Goal: Task Accomplishment & Management: Use online tool/utility

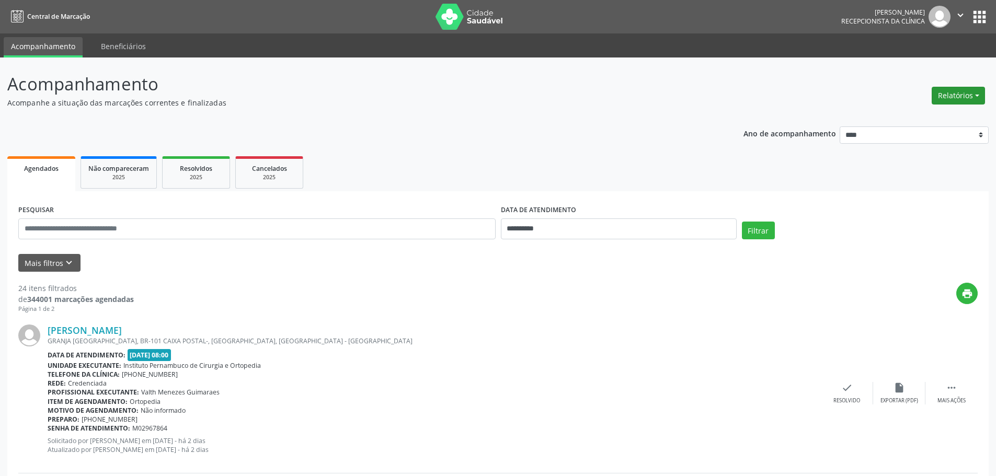
click at [962, 96] on button "Relatórios" at bounding box center [957, 96] width 53 height 18
click at [906, 118] on link "Agendamentos" at bounding box center [929, 118] width 112 height 15
select select "*"
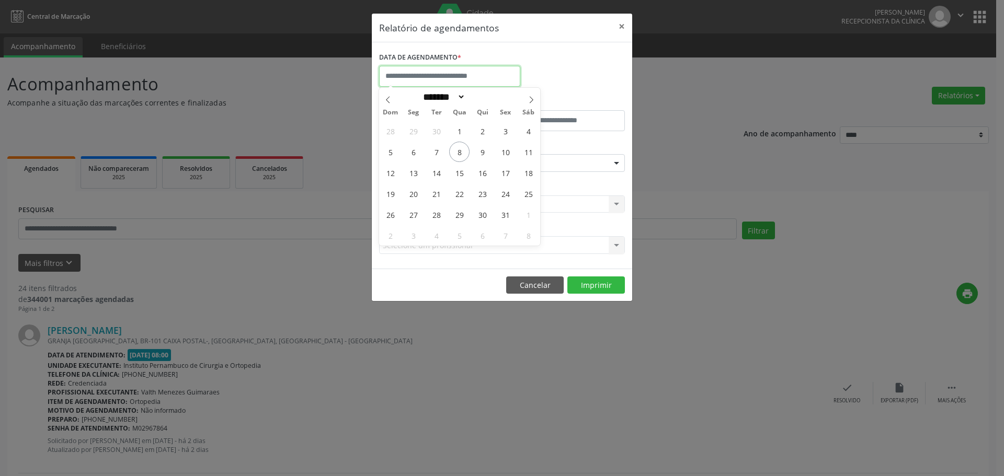
click at [458, 73] on input "text" at bounding box center [449, 76] width 141 height 21
click at [507, 147] on span "10" at bounding box center [505, 152] width 20 height 20
type input "**********"
click at [507, 147] on span "10" at bounding box center [505, 152] width 20 height 20
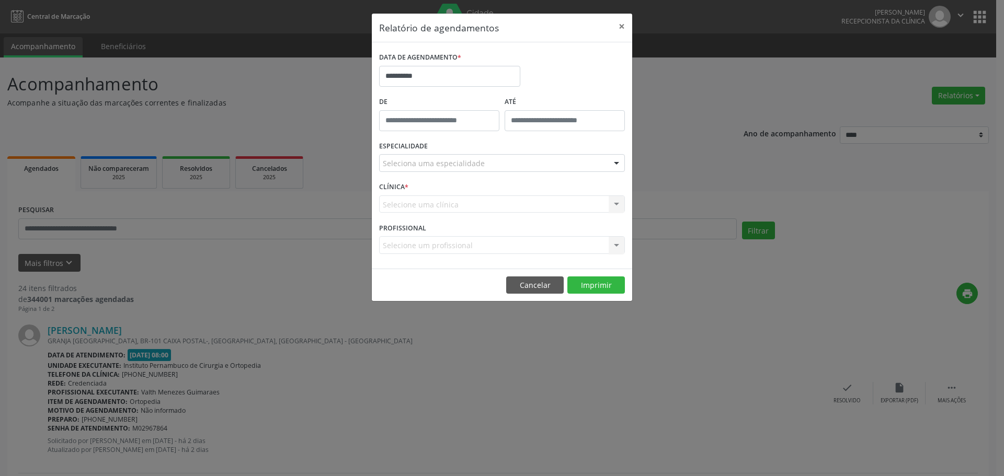
click at [501, 161] on div "Seleciona uma especialidade" at bounding box center [502, 163] width 246 height 18
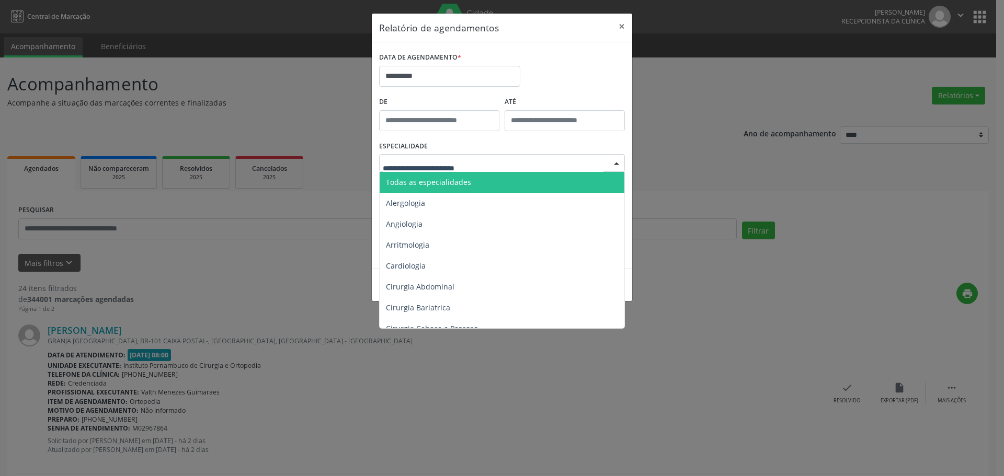
click at [464, 186] on span "Todas as especialidades" at bounding box center [428, 182] width 85 height 10
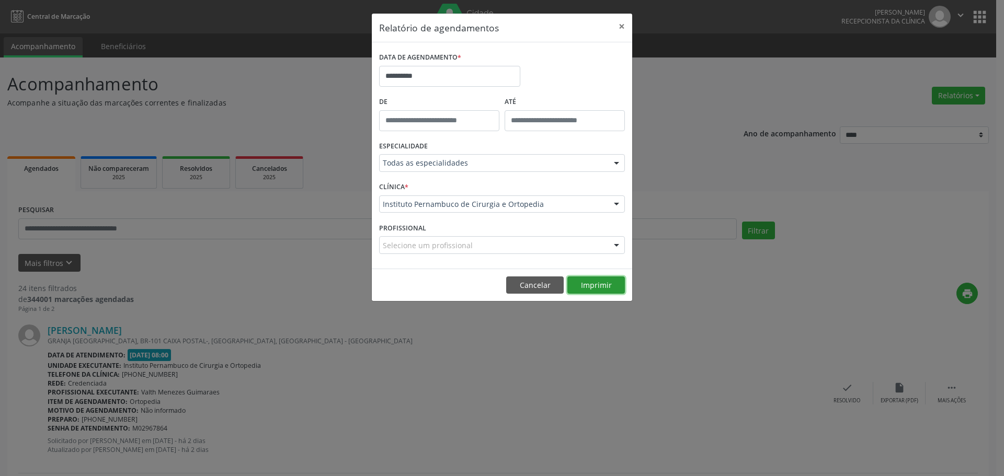
click at [604, 293] on button "Imprimir" at bounding box center [595, 286] width 57 height 18
drag, startPoint x: 487, startPoint y: 63, endPoint x: 484, endPoint y: 67, distance: 6.0
click at [486, 64] on div "DATA DE AGENDAMENTO *" at bounding box center [449, 58] width 141 height 16
click at [475, 75] on input "**********" at bounding box center [449, 76] width 141 height 21
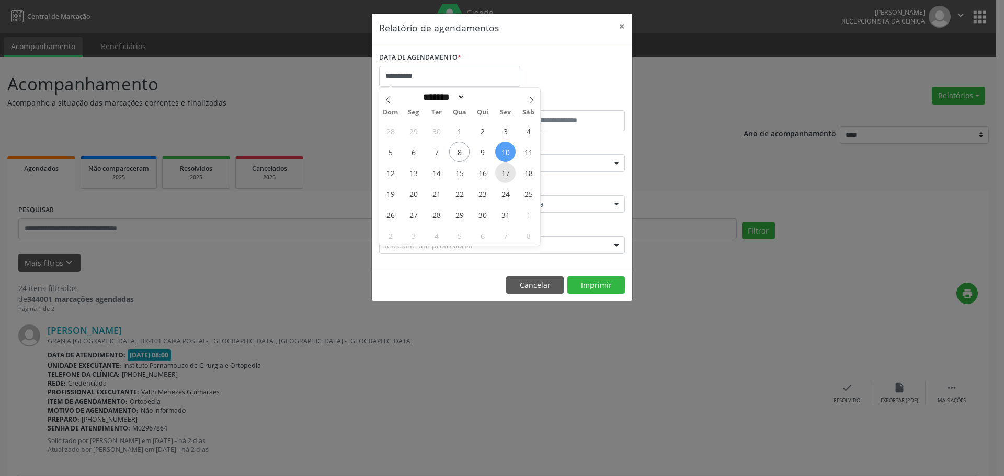
click at [494, 170] on div "28 29 30 1 2 3 4 5 6 7 8 9 10 11 12 13 14 15 16 17 18 19 20 21 22 23 24 25 26 2…" at bounding box center [459, 182] width 161 height 125
click at [502, 170] on span "17" at bounding box center [505, 173] width 20 height 20
type input "**********"
click at [502, 170] on span "17" at bounding box center [505, 173] width 20 height 20
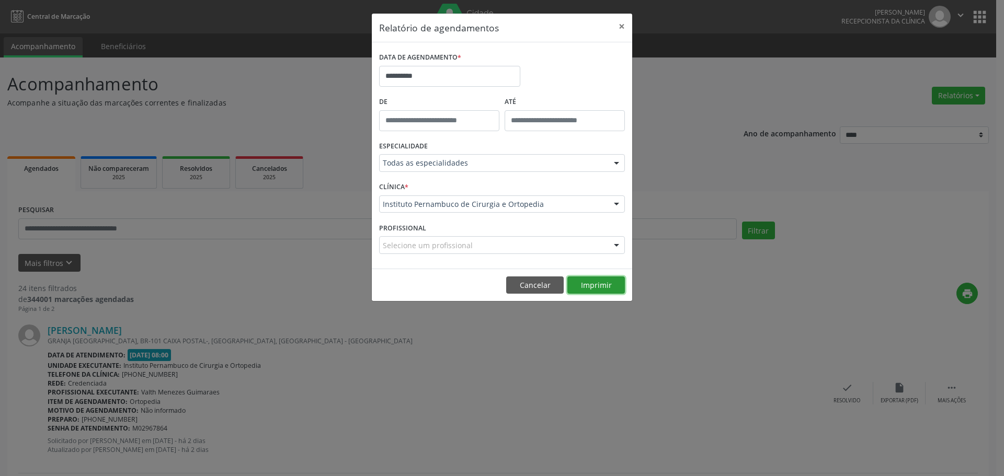
click at [590, 282] on button "Imprimir" at bounding box center [595, 286] width 57 height 18
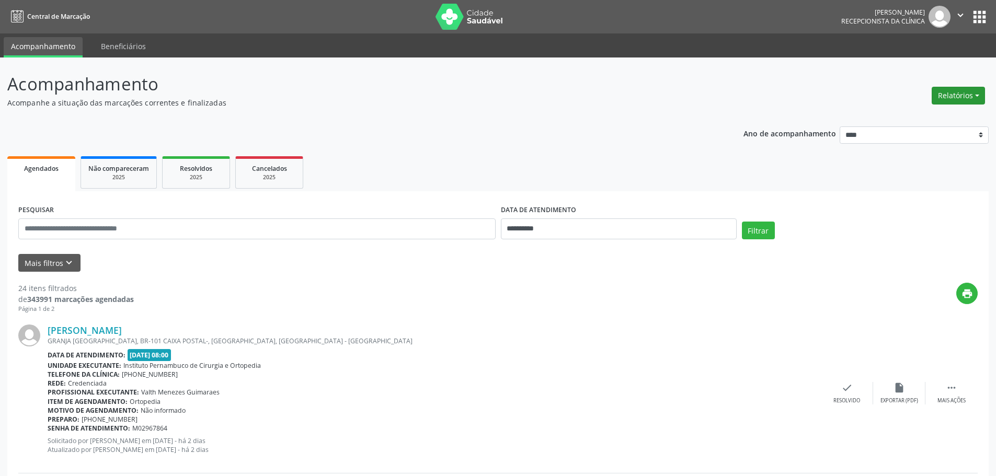
click at [954, 99] on button "Relatórios" at bounding box center [957, 96] width 53 height 18
click at [905, 115] on link "Agendamentos" at bounding box center [929, 118] width 112 height 15
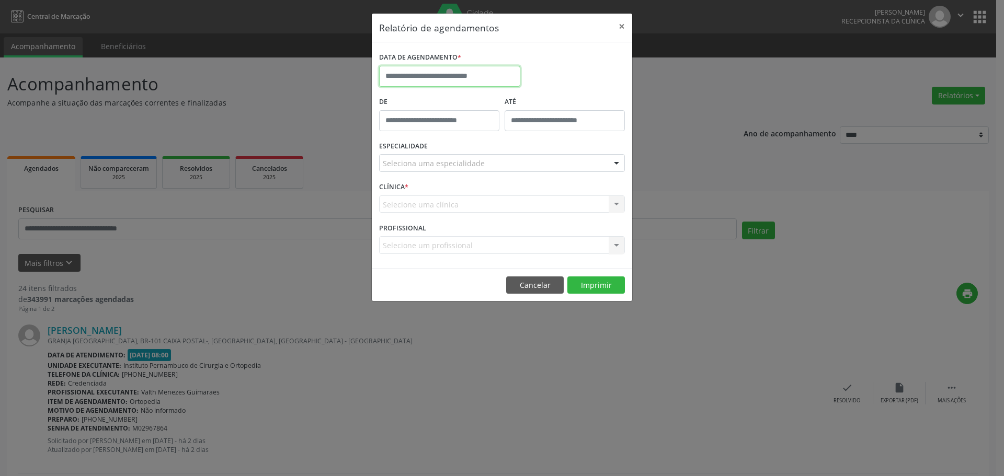
click at [450, 77] on input "text" at bounding box center [449, 76] width 141 height 21
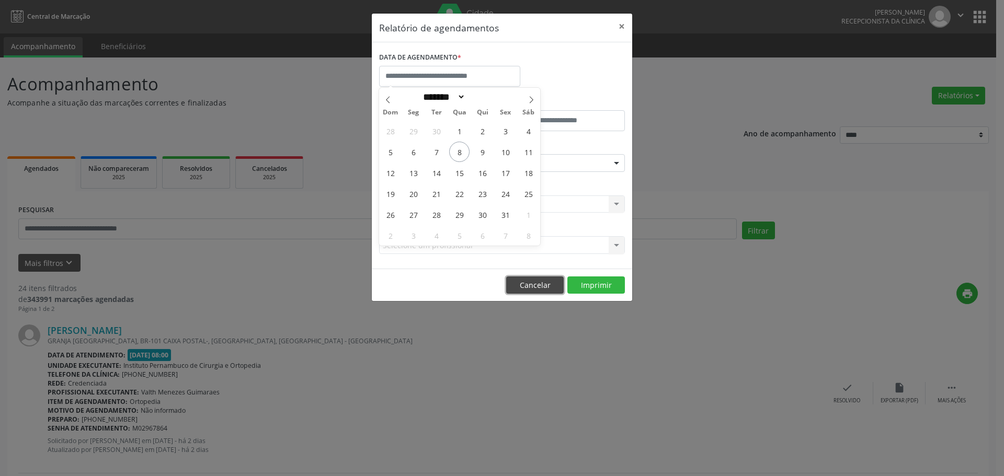
click at [535, 286] on button "Cancelar" at bounding box center [534, 286] width 57 height 18
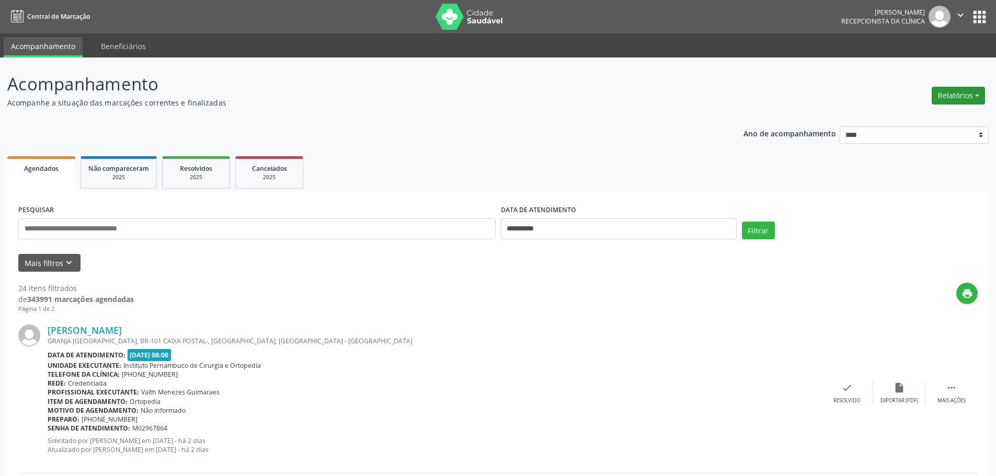
click at [963, 93] on button "Relatórios" at bounding box center [957, 96] width 53 height 18
click at [929, 112] on link "Agendamentos" at bounding box center [929, 118] width 112 height 15
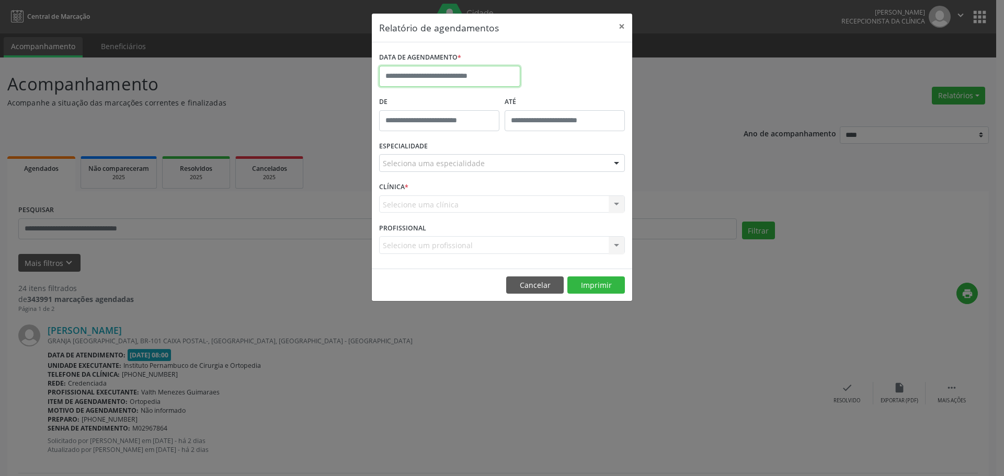
click at [490, 78] on input "text" at bounding box center [449, 76] width 141 height 21
click at [532, 94] on span at bounding box center [531, 97] width 18 height 18
select select "**"
click at [415, 147] on span "3" at bounding box center [413, 152] width 20 height 20
type input "**********"
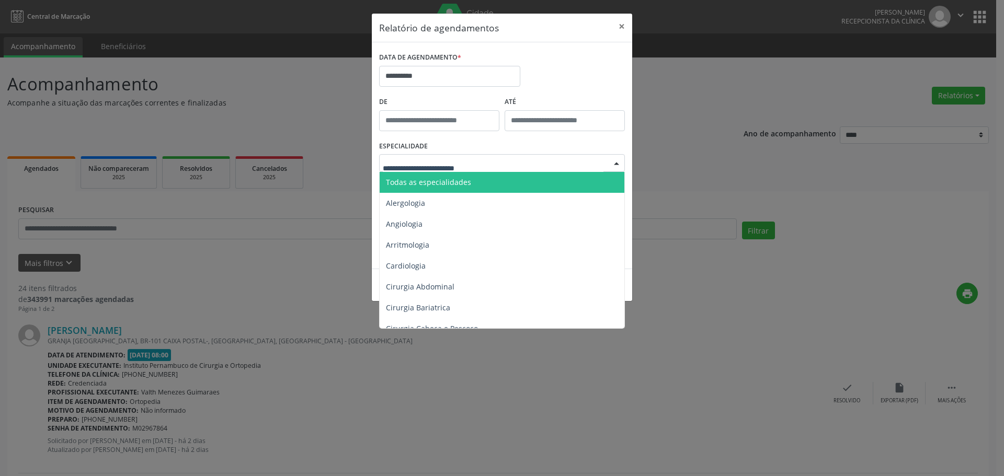
click at [443, 176] on span "Todas as especialidades" at bounding box center [502, 182] width 246 height 21
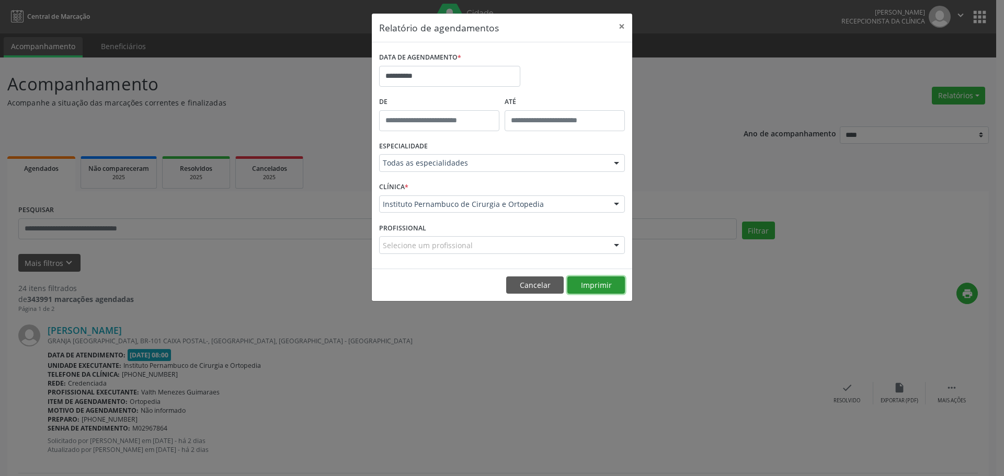
click at [577, 282] on button "Imprimir" at bounding box center [595, 286] width 57 height 18
click at [430, 78] on input "**********" at bounding box center [449, 76] width 141 height 21
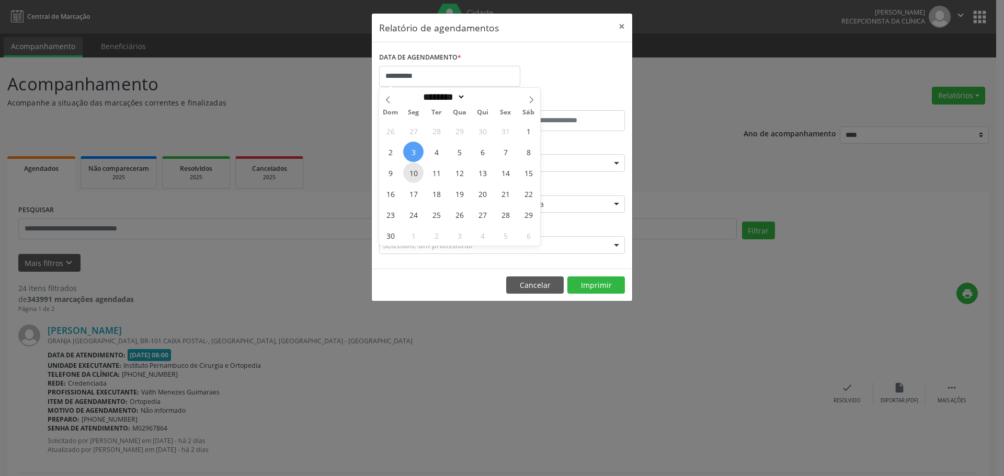
click at [408, 172] on span "10" at bounding box center [413, 173] width 20 height 20
type input "**********"
click at [408, 172] on span "10" at bounding box center [413, 173] width 20 height 20
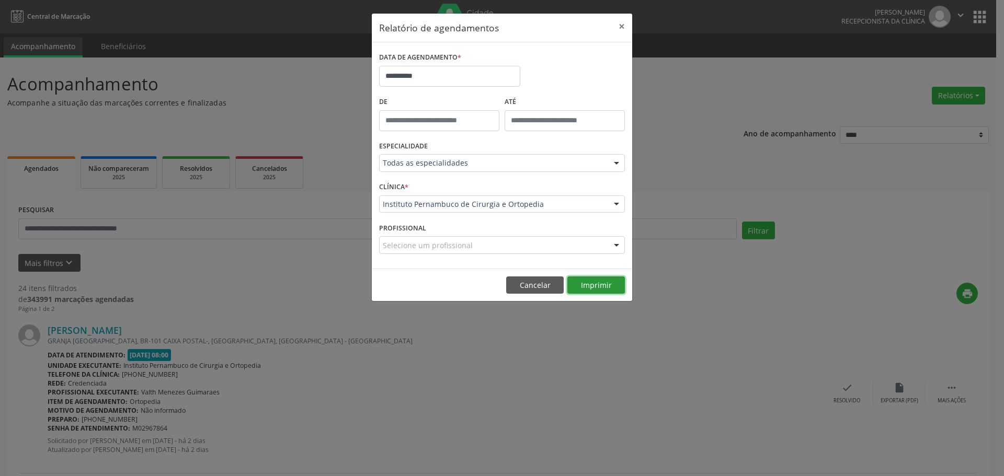
click at [576, 279] on button "Imprimir" at bounding box center [595, 286] width 57 height 18
